Goal: Find specific page/section: Find specific page/section

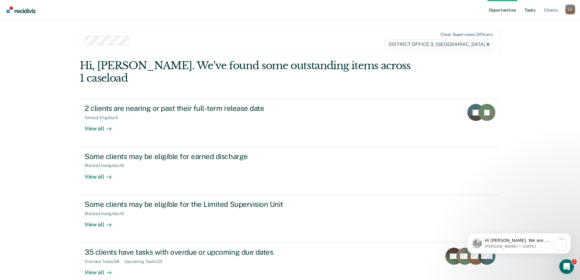
click at [535, 10] on link "Tasks" at bounding box center [530, 10] width 13 height 20
